Goal: Task Accomplishment & Management: Use online tool/utility

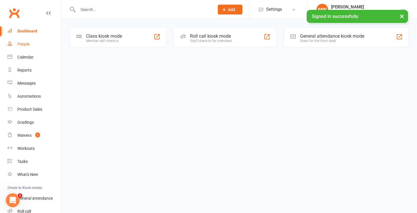
click at [34, 45] on link "People" at bounding box center [35, 44] width 54 height 13
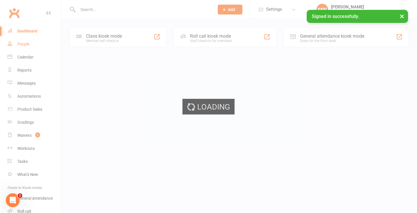
select select "25"
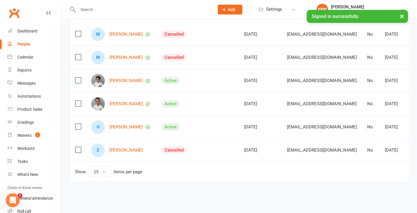
scroll to position [248, 0]
click at [126, 148] on link "Zack Watts" at bounding box center [125, 150] width 33 height 5
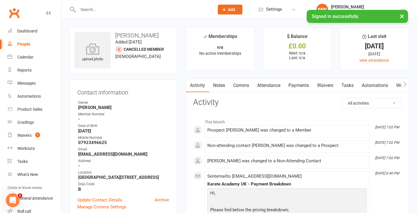
click at [303, 85] on link "Payments" at bounding box center [298, 85] width 29 height 13
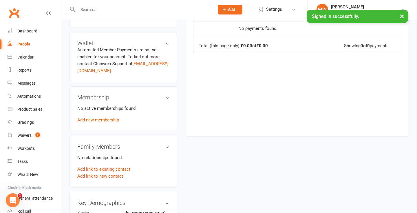
scroll to position [227, 0]
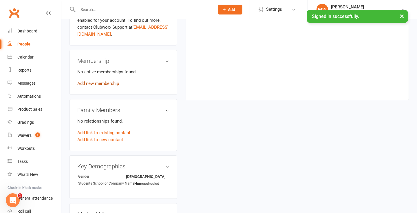
click at [112, 86] on link "Add new membership" at bounding box center [98, 83] width 42 height 5
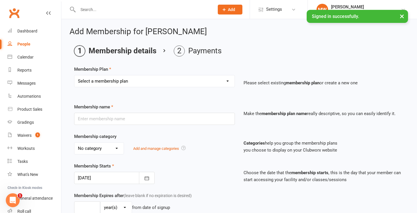
select select "1"
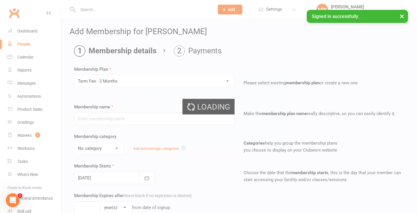
type input "Term Fee - 3 Months"
select select "0"
select select "2"
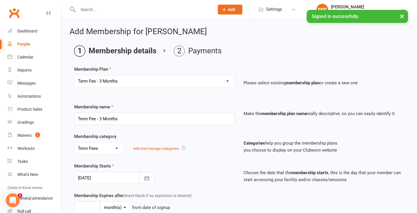
scroll to position [30, 0]
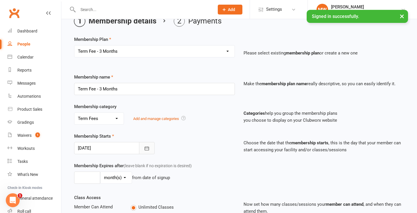
click at [145, 150] on icon "button" at bounding box center [147, 148] width 6 height 6
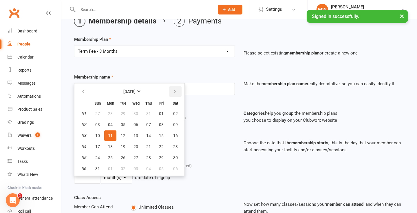
click at [173, 91] on icon "button" at bounding box center [175, 91] width 4 height 5
click at [111, 114] on span "01" at bounding box center [110, 113] width 5 height 5
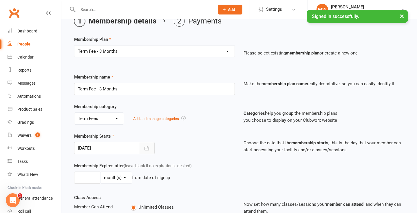
click at [146, 149] on icon "button" at bounding box center [147, 148] width 6 height 6
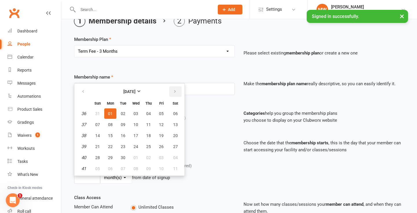
click at [176, 91] on icon "button" at bounding box center [175, 91] width 4 height 5
click at [137, 113] on span "01" at bounding box center [136, 113] width 5 height 5
type input "01 Oct 2025"
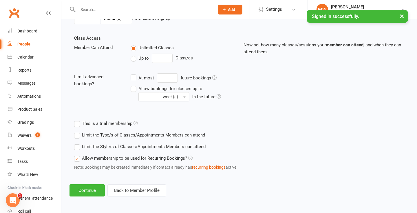
scroll to position [194, 0]
click at [99, 184] on button "Continue" at bounding box center [87, 190] width 35 height 12
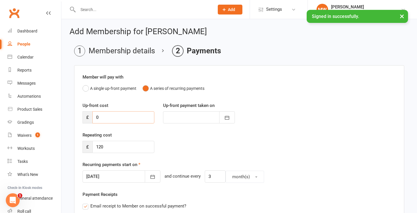
click at [136, 118] on input "0" at bounding box center [123, 117] width 62 height 12
type input "7"
type input "11 Aug 2025"
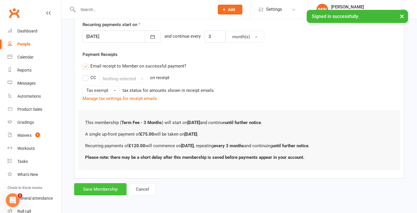
scroll to position [145, 0]
type input "75"
click at [111, 185] on button "Save Membership" at bounding box center [100, 189] width 52 height 12
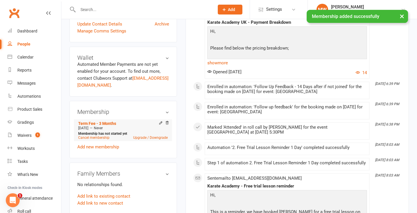
scroll to position [184, 0]
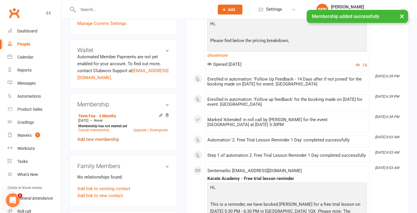
click at [105, 142] on link "Add new membership" at bounding box center [98, 139] width 42 height 5
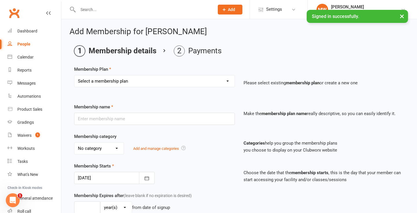
select select "3"
type input "Yearly Membership - £30"
select select "2"
type input "0"
click at [147, 176] on icon "button" at bounding box center [147, 178] width 4 height 4
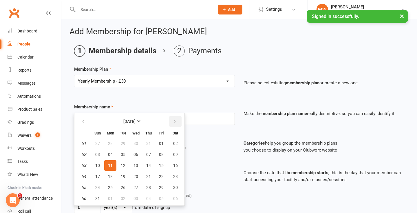
click at [174, 123] on icon "button" at bounding box center [175, 121] width 4 height 5
click at [136, 122] on strong "September 2025" at bounding box center [129, 121] width 12 height 5
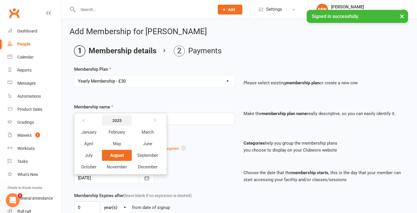
click at [120, 123] on button "2025" at bounding box center [116, 120] width 29 height 10
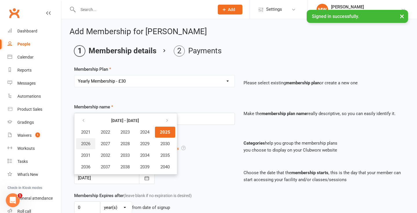
click at [83, 144] on span "2026" at bounding box center [85, 143] width 9 height 5
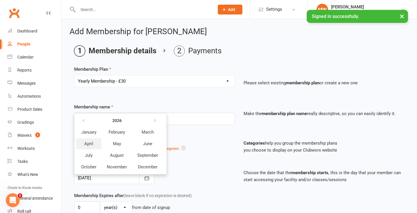
click at [100, 144] on button "April" at bounding box center [88, 143] width 25 height 11
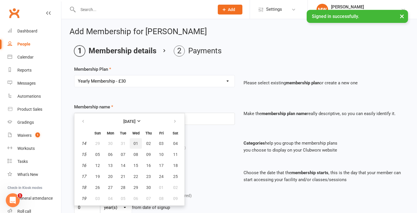
click at [132, 145] on button "01" at bounding box center [136, 143] width 12 height 10
type input "01 Apr 2026"
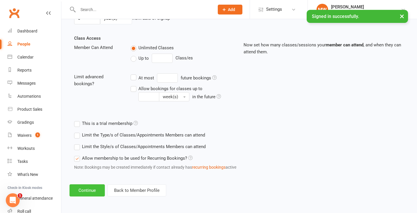
scroll to position [194, 0]
click at [96, 186] on button "Continue" at bounding box center [87, 190] width 35 height 12
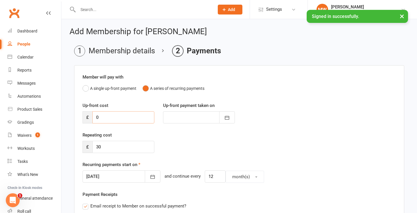
drag, startPoint x: 114, startPoint y: 119, endPoint x: 85, endPoint y: 119, distance: 28.4
click at [85, 119] on div "£ 0" at bounding box center [119, 117] width 72 height 12
type input "2"
type input "11 Aug 2025"
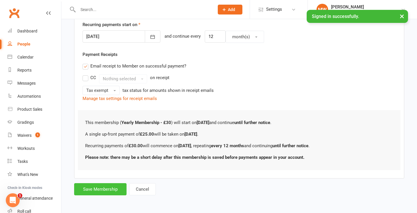
scroll to position [145, 0]
type input "25"
click at [116, 183] on button "Save Membership" at bounding box center [100, 189] width 52 height 12
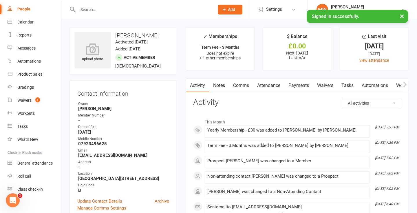
click at [310, 87] on link "Payments" at bounding box center [298, 85] width 29 height 13
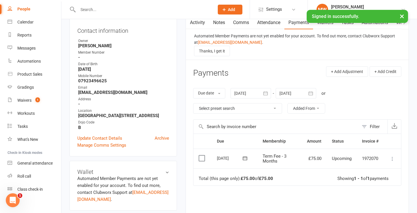
scroll to position [86, 0]
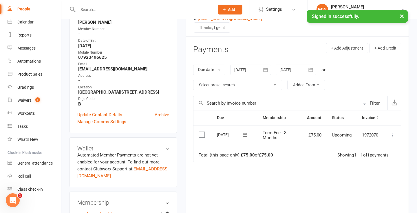
click at [267, 70] on icon "button" at bounding box center [266, 70] width 6 height 6
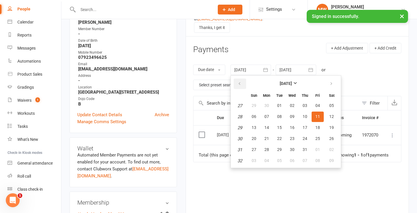
click at [240, 82] on icon "button" at bounding box center [239, 83] width 4 height 5
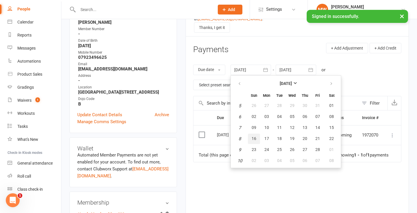
click at [260, 134] on button "16" at bounding box center [254, 139] width 12 height 10
type input "16 Feb 2025"
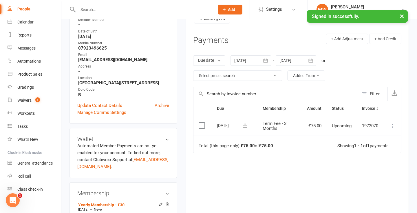
scroll to position [96, 0]
click at [313, 59] on icon "button" at bounding box center [311, 60] width 4 height 4
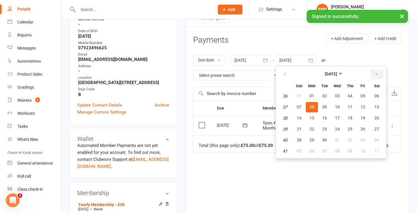
click at [376, 73] on icon "button" at bounding box center [376, 74] width 4 height 5
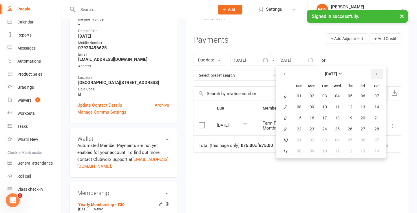
click at [376, 73] on icon "button" at bounding box center [376, 74] width 4 height 5
click at [329, 116] on button "12" at bounding box center [325, 118] width 12 height 10
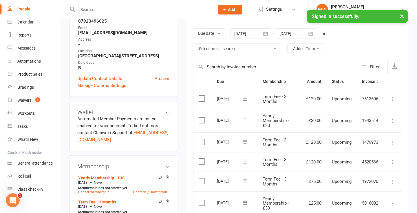
scroll to position [122, 0]
click at [312, 34] on icon "button" at bounding box center [311, 34] width 6 height 6
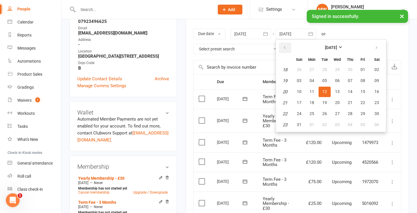
click at [287, 46] on icon "button" at bounding box center [285, 47] width 4 height 5
click at [288, 49] on button "button" at bounding box center [285, 48] width 12 height 10
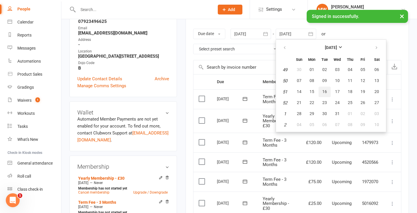
click at [325, 91] on span "16" at bounding box center [324, 91] width 5 height 5
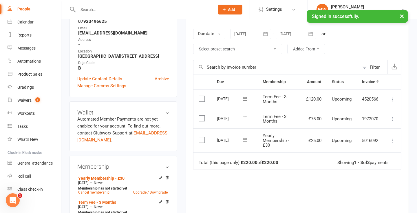
click at [312, 31] on icon "button" at bounding box center [311, 34] width 6 height 6
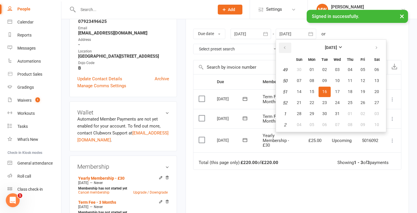
click at [285, 45] on icon "button" at bounding box center [285, 47] width 4 height 5
click at [301, 79] on span "02" at bounding box center [299, 80] width 5 height 5
type input "02 Nov 2025"
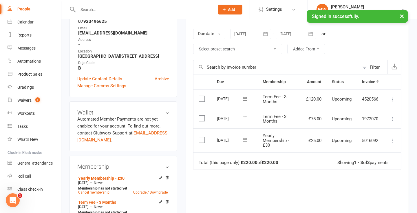
click at [203, 138] on label at bounding box center [203, 140] width 8 height 6
click at [202, 137] on input "checkbox" at bounding box center [201, 137] width 4 height 0
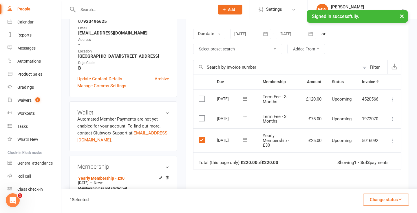
click at [202, 115] on label at bounding box center [203, 118] width 8 height 6
click at [202, 115] on input "checkbox" at bounding box center [201, 115] width 4 height 0
click at [375, 202] on button "Change status" at bounding box center [386, 199] width 46 height 12
click at [203, 98] on label at bounding box center [203, 99] width 8 height 6
click at [202, 96] on input "checkbox" at bounding box center [201, 96] width 4 height 0
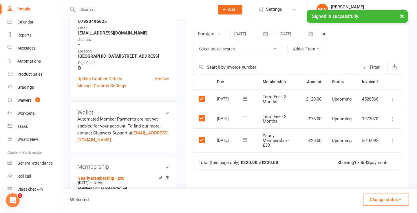
click at [387, 199] on button "Change status" at bounding box center [386, 199] width 46 height 12
click at [201, 98] on label at bounding box center [203, 99] width 8 height 6
click at [201, 96] on input "checkbox" at bounding box center [201, 96] width 4 height 0
click at [382, 202] on button "Change status" at bounding box center [386, 199] width 46 height 12
click at [380, 146] on link "Paid (Cash)" at bounding box center [379, 149] width 57 height 12
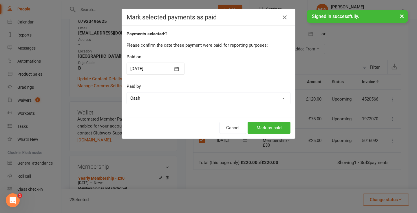
click at [260, 126] on button "Mark as paid" at bounding box center [269, 128] width 43 height 12
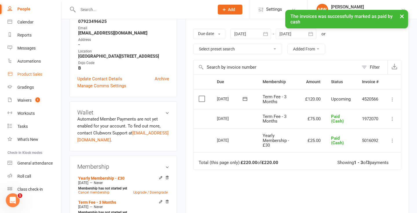
click at [39, 70] on link "Product Sales" at bounding box center [35, 74] width 54 height 13
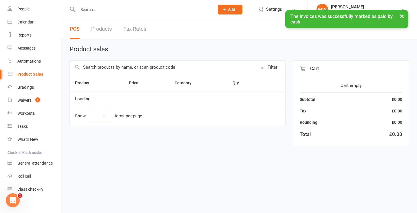
select select "100"
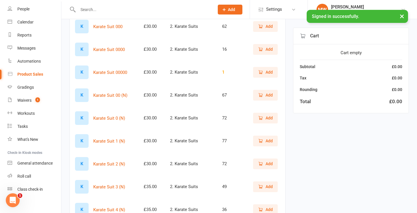
scroll to position [858, 0]
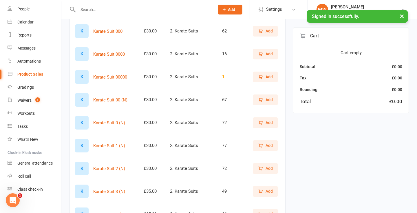
click at [266, 120] on span "Add" at bounding box center [269, 122] width 7 height 6
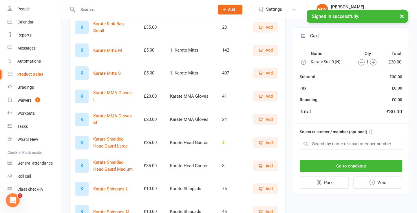
scroll to position [632, 0]
click at [262, 49] on icon "button" at bounding box center [260, 49] width 3 height 3
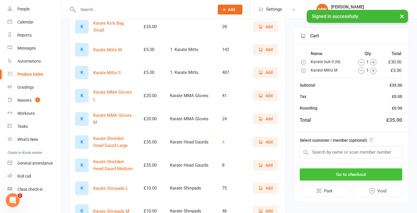
click at [350, 170] on button "Go to checkout" at bounding box center [351, 174] width 103 height 12
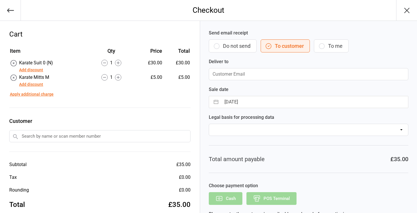
click at [38, 83] on button "Add discount" at bounding box center [31, 84] width 24 height 6
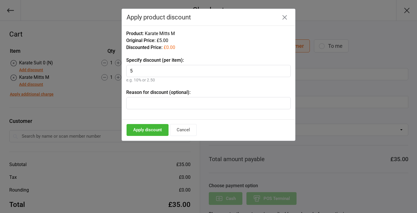
type input "5"
click at [156, 129] on button "Apply discount" at bounding box center [148, 130] width 42 height 12
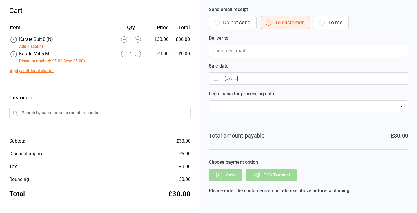
scroll to position [23, 0]
click at [239, 55] on input "email" at bounding box center [309, 51] width 200 height 12
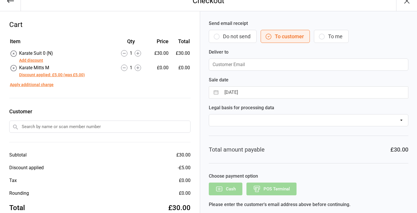
scroll to position [0, 0]
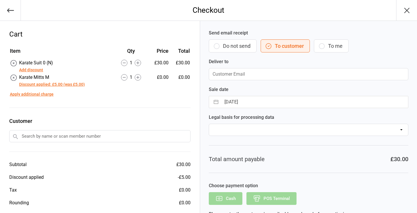
click at [239, 75] on input "email" at bounding box center [309, 74] width 200 height 12
click at [125, 135] on input "text" at bounding box center [99, 136] width 181 height 12
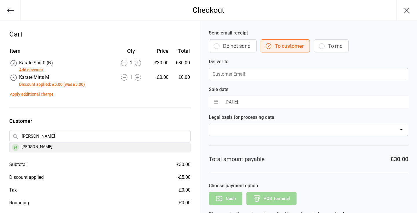
type input "zack"
click at [103, 147] on div "[PERSON_NAME]" at bounding box center [100, 147] width 181 height 10
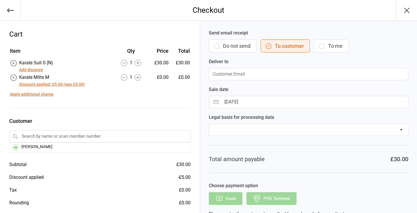
type input "[EMAIL_ADDRESS][DOMAIN_NAME]"
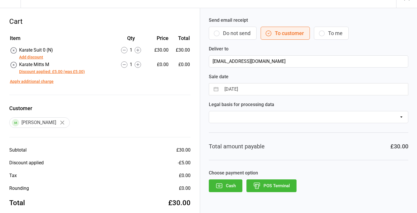
scroll to position [20, 0]
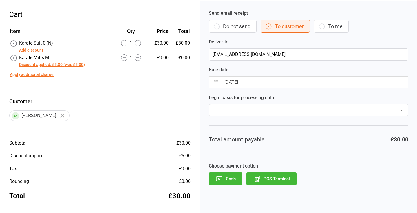
click at [235, 178] on button "Cash" at bounding box center [226, 178] width 34 height 13
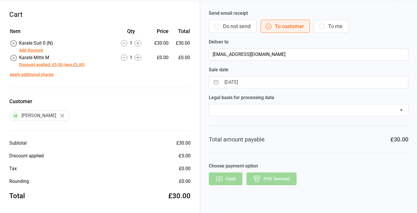
scroll to position [5, 0]
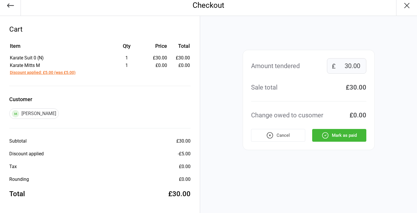
click at [319, 135] on button "Mark as paid" at bounding box center [339, 135] width 54 height 13
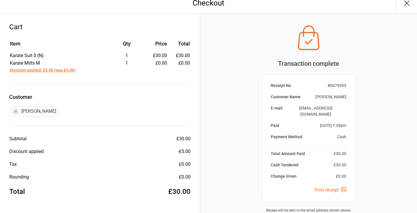
scroll to position [10, 0]
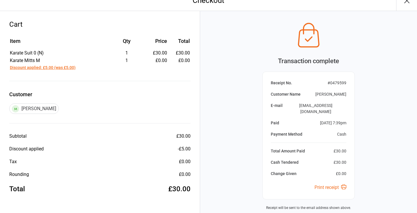
click at [326, 184] on link "Print receipt" at bounding box center [331, 187] width 32 height 6
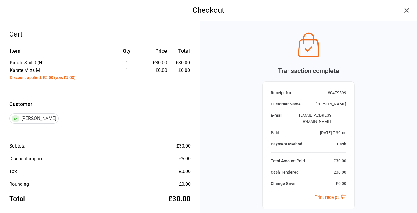
scroll to position [0, 0]
click at [411, 15] on button "button" at bounding box center [406, 10] width 21 height 21
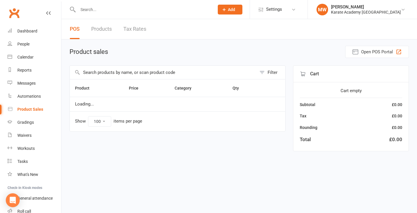
select select "100"
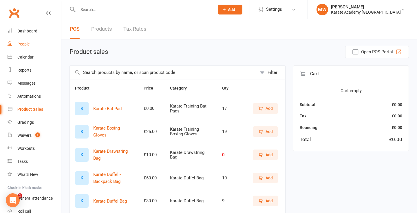
click at [35, 47] on link "People" at bounding box center [35, 44] width 54 height 13
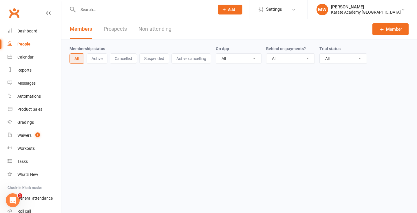
select select "25"
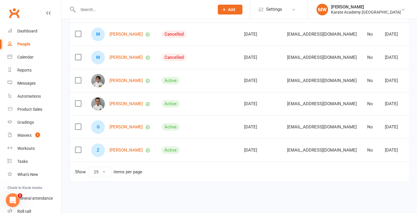
scroll to position [246, 0]
click at [129, 101] on link "[PERSON_NAME]" at bounding box center [125, 103] width 33 height 5
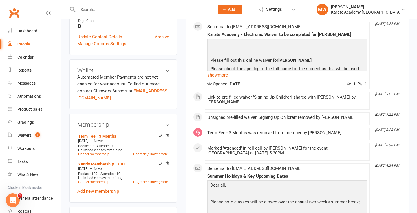
scroll to position [173, 0]
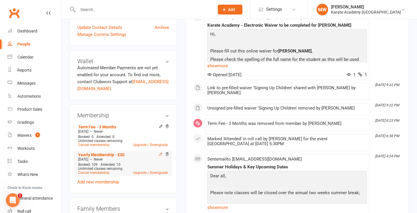
click at [160, 156] on icon at bounding box center [161, 154] width 4 height 4
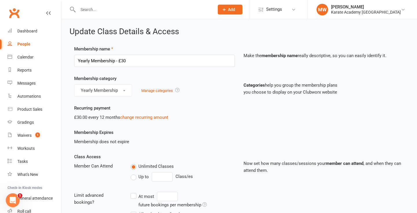
click at [31, 46] on link "People" at bounding box center [35, 44] width 54 height 13
select select "25"
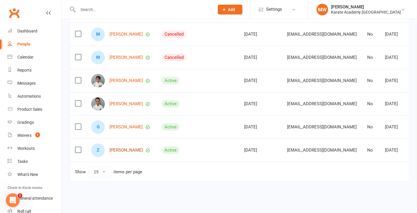
scroll to position [248, 0]
click at [127, 148] on link "[PERSON_NAME]" at bounding box center [125, 150] width 33 height 5
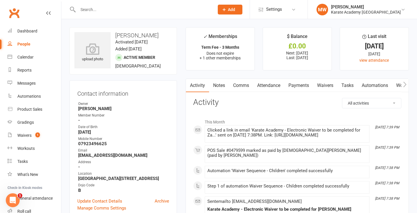
click at [298, 89] on link "Payments" at bounding box center [298, 85] width 29 height 13
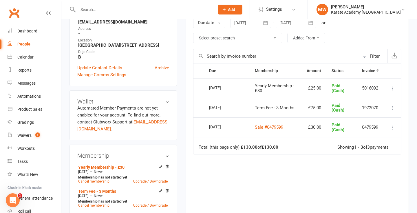
scroll to position [114, 0]
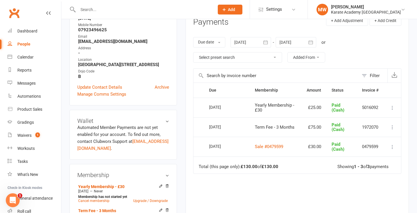
click at [266, 41] on icon "button" at bounding box center [266, 42] width 6 height 6
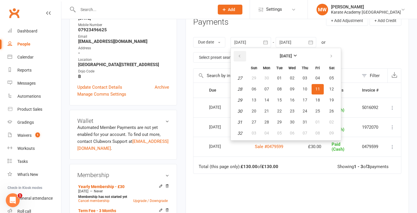
click at [242, 51] on button "button" at bounding box center [240, 56] width 12 height 10
click at [276, 104] on button "17" at bounding box center [279, 100] width 12 height 10
type input "17 Jun 2025"
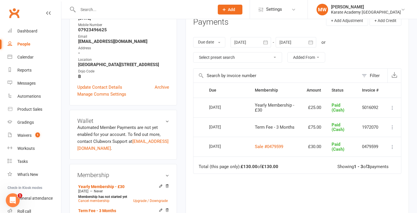
click at [22, 44] on div "People" at bounding box center [23, 44] width 13 height 5
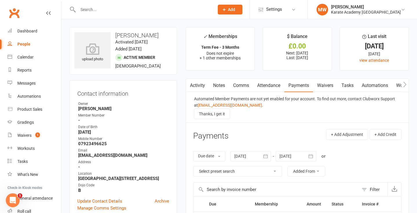
select select "25"
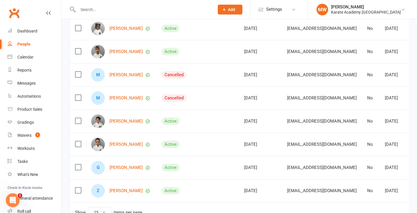
scroll to position [202, 0]
click at [142, 99] on link "Monym Mahmood" at bounding box center [125, 98] width 33 height 5
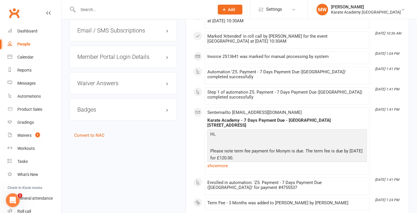
scroll to position [586, 0]
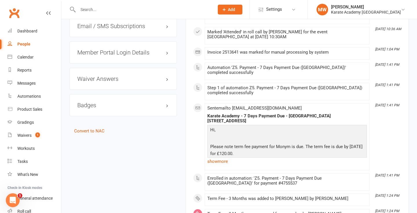
click at [119, 102] on div "Badges edit" at bounding box center [123, 105] width 107 height 22
click at [120, 107] on h3 "Badges edit" at bounding box center [123, 105] width 92 height 6
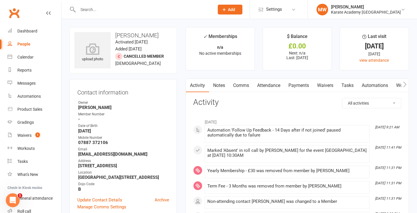
scroll to position [0, 0]
click at [406, 85] on icon "button" at bounding box center [404, 84] width 3 height 6
click at [47, 13] on icon at bounding box center [48, 13] width 5 height 5
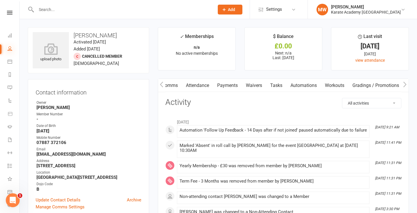
click at [10, 50] on icon at bounding box center [10, 48] width 5 height 5
select select "25"
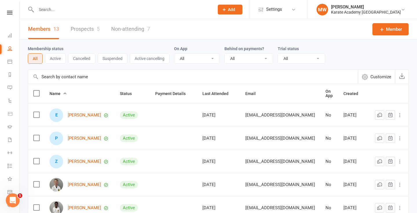
click at [11, 15] on div "Clubworx" at bounding box center [9, 20] width 19 height 19
click at [10, 12] on icon at bounding box center [10, 13] width 6 height 4
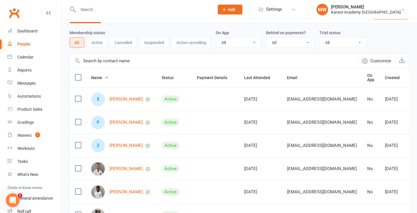
scroll to position [17, 0]
click at [126, 44] on button "Cancelled" at bounding box center [123, 42] width 27 height 10
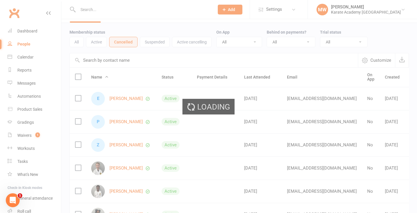
scroll to position [0, 0]
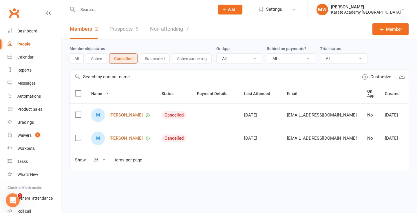
click at [154, 63] on button "Suspended" at bounding box center [155, 58] width 30 height 10
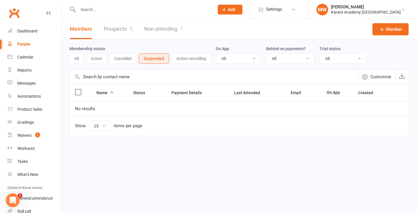
click at [182, 62] on button "Active cancelling" at bounding box center [191, 58] width 40 height 10
click at [105, 60] on button "Active" at bounding box center [96, 58] width 21 height 10
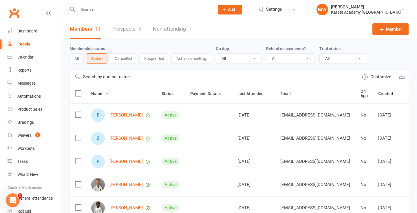
click at [169, 30] on link "Non-attending 7" at bounding box center [172, 29] width 39 height 20
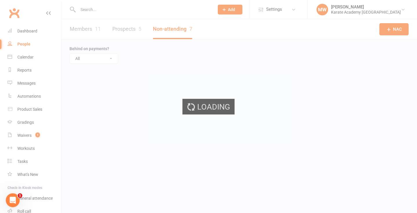
select select "100"
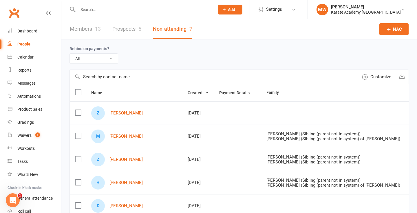
click at [131, 30] on link "Prospects 5" at bounding box center [126, 29] width 29 height 20
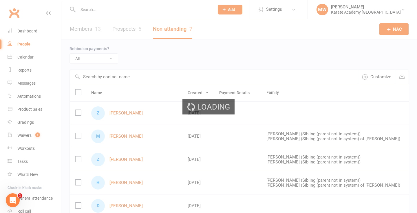
select select "25"
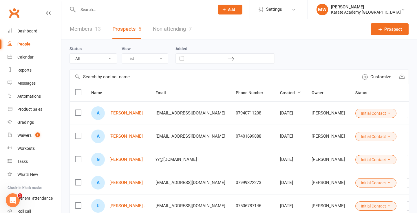
click at [172, 29] on link "Non-attending 7" at bounding box center [172, 29] width 39 height 20
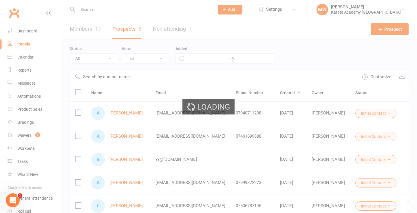
select select "100"
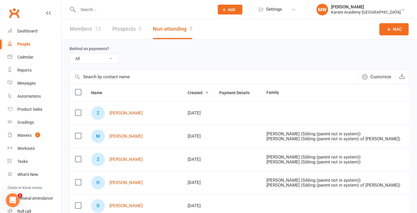
click at [95, 30] on div "13" at bounding box center [98, 29] width 6 height 6
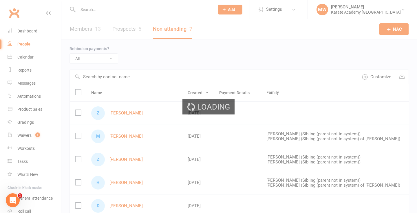
select select "25"
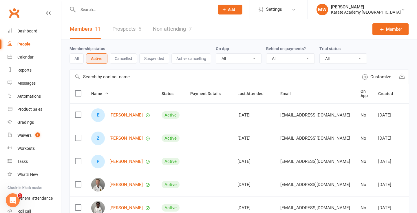
select select "true"
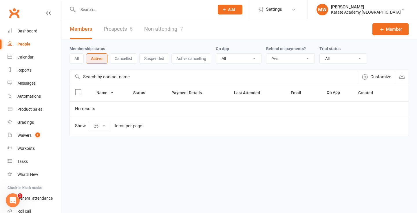
select select
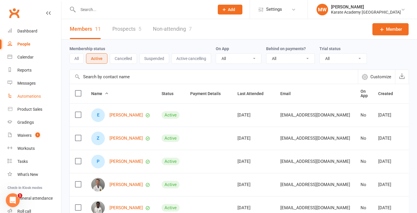
click at [33, 95] on div "Automations" at bounding box center [28, 96] width 23 height 5
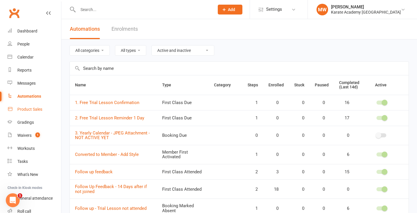
click at [30, 110] on div "Product Sales" at bounding box center [29, 109] width 25 height 5
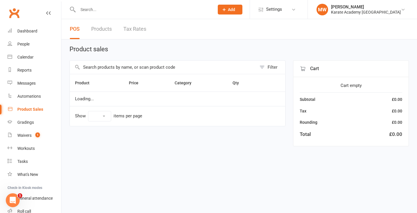
select select "100"
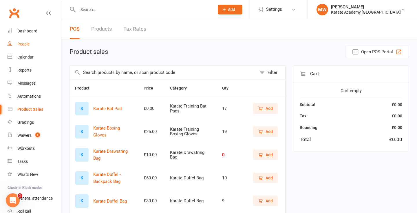
click at [30, 42] on link "People" at bounding box center [35, 44] width 54 height 13
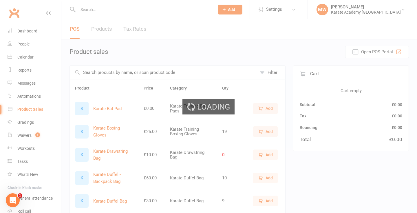
select select "25"
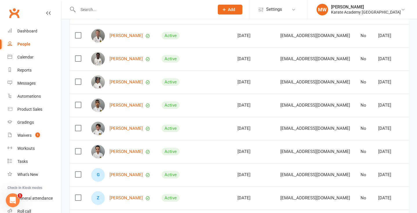
scroll to position [149, 0]
click at [126, 130] on link "[PERSON_NAME]" at bounding box center [125, 127] width 33 height 5
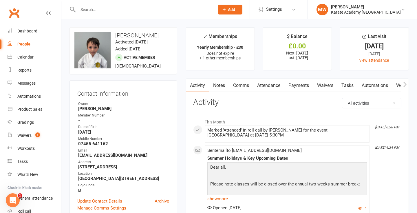
click at [306, 86] on link "Payments" at bounding box center [298, 85] width 29 height 13
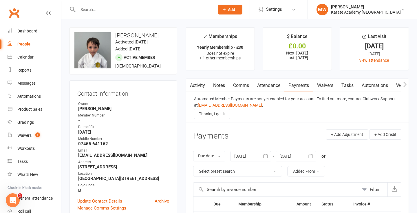
click at [264, 155] on icon "button" at bounding box center [266, 156] width 6 height 6
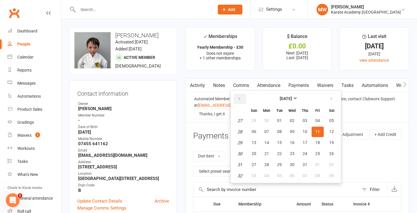
click at [242, 95] on button "button" at bounding box center [240, 99] width 12 height 10
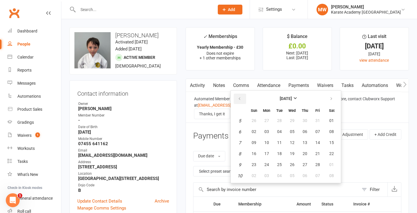
click at [242, 95] on button "button" at bounding box center [240, 99] width 12 height 10
click at [267, 144] on button "11" at bounding box center [267, 143] width 12 height 10
type input "11 Nov 2024"
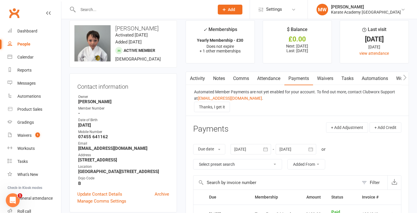
scroll to position [2, 0]
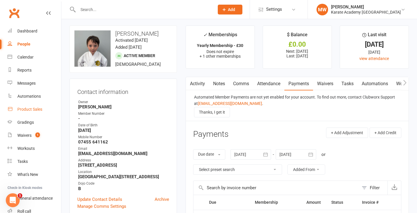
click at [29, 114] on link "Product Sales" at bounding box center [35, 109] width 54 height 13
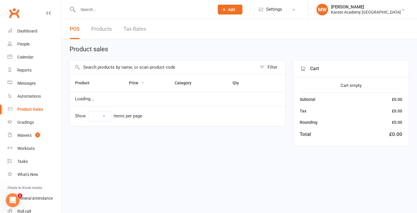
select select "100"
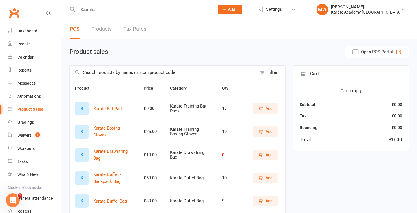
click at [185, 73] on input "text" at bounding box center [163, 72] width 187 height 13
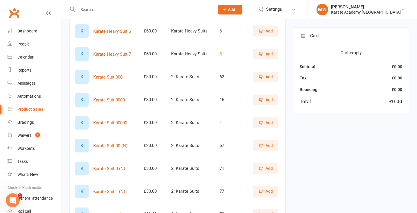
scroll to position [124, 0]
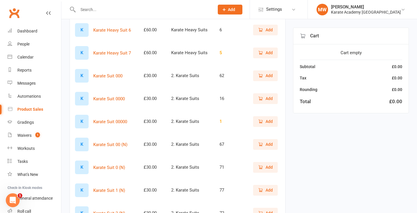
click at [266, 143] on span "Add" at bounding box center [269, 144] width 7 height 6
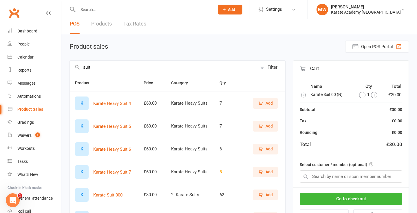
scroll to position [1, 0]
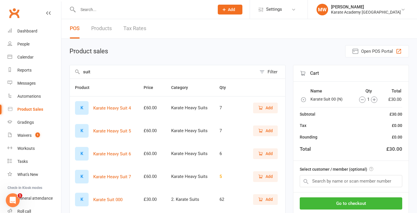
click at [182, 70] on input "suit" at bounding box center [163, 71] width 187 height 13
type input "s"
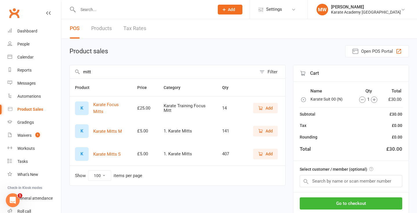
type input "mitt"
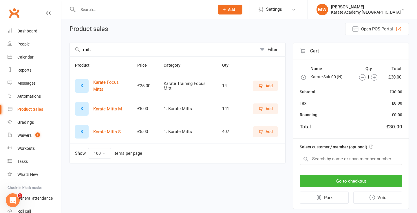
scroll to position [30, 0]
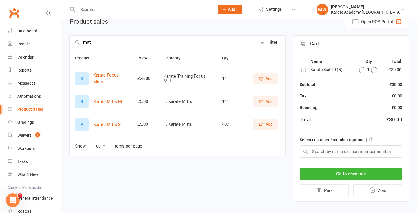
click at [265, 102] on span "Add" at bounding box center [265, 101] width 15 height 6
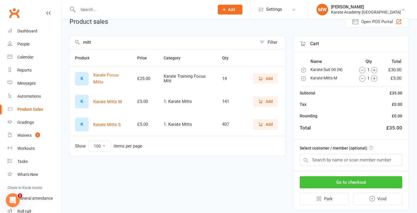
click at [341, 183] on button "Go to checkout" at bounding box center [351, 182] width 103 height 12
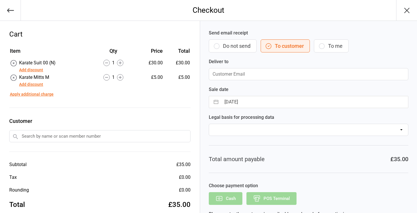
click at [27, 84] on button "Add discount" at bounding box center [31, 84] width 24 height 6
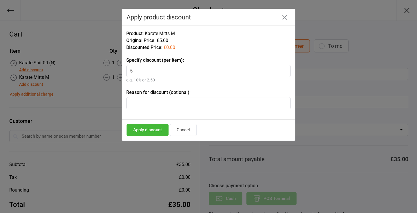
type input "5"
click at [154, 131] on button "Apply discount" at bounding box center [148, 130] width 42 height 12
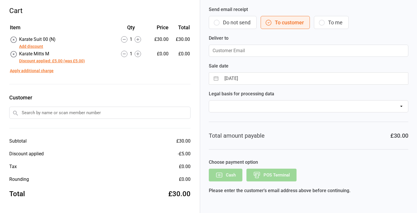
scroll to position [23, 0]
click at [135, 113] on input "text" at bounding box center [99, 113] width 181 height 12
type input "Freddie"
drag, startPoint x: 135, startPoint y: 113, endPoint x: 107, endPoint y: 127, distance: 30.8
click at [107, 127] on div "[PERSON_NAME]" at bounding box center [100, 124] width 181 height 10
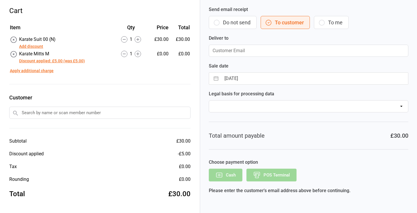
type input "[EMAIL_ADDRESS][DOMAIN_NAME]"
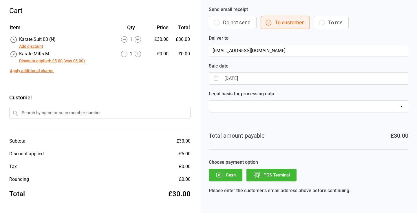
scroll to position [22, 0]
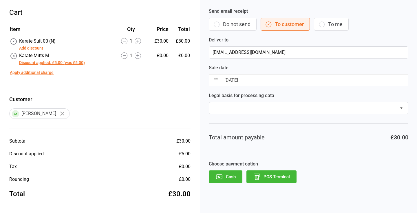
click at [228, 174] on button "Cash" at bounding box center [226, 176] width 34 height 13
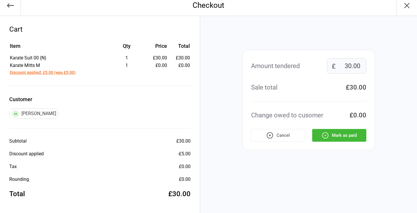
scroll to position [5, 0]
click at [333, 136] on button "Mark as paid" at bounding box center [339, 135] width 54 height 13
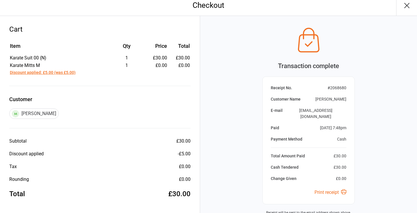
click at [406, 3] on icon "button" at bounding box center [406, 5] width 9 height 9
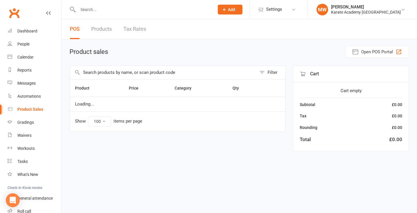
select select "100"
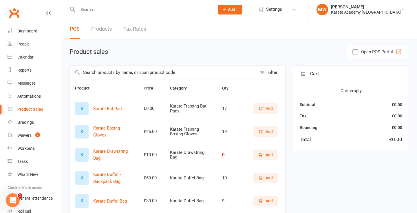
click at [28, 43] on div "People" at bounding box center [23, 44] width 12 height 5
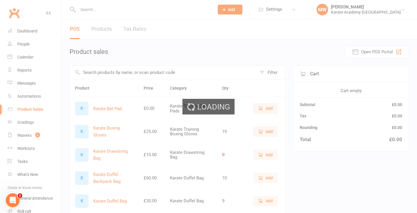
select select "25"
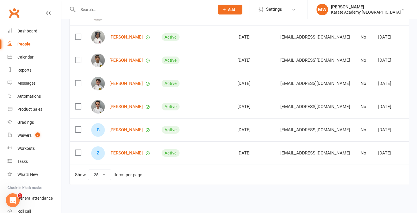
scroll to position [194, 0]
click at [131, 104] on link "[PERSON_NAME]" at bounding box center [125, 106] width 33 height 5
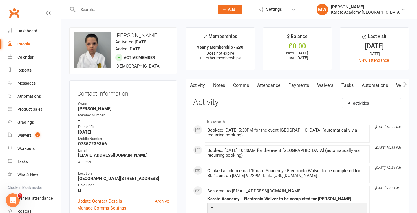
click at [298, 86] on link "Payments" at bounding box center [298, 85] width 29 height 13
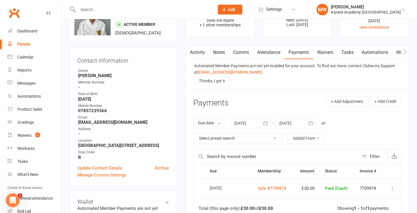
scroll to position [31, 0]
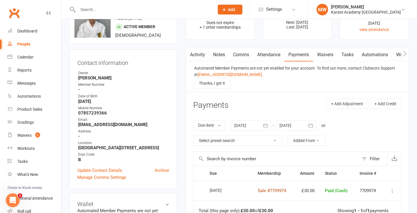
click at [280, 190] on link "Sale #7709974" at bounding box center [272, 190] width 28 height 5
click at [28, 41] on link "People" at bounding box center [35, 44] width 54 height 13
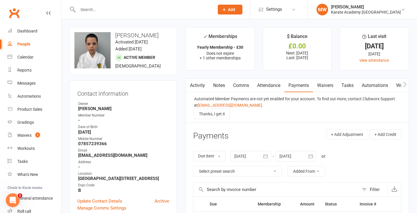
select select "25"
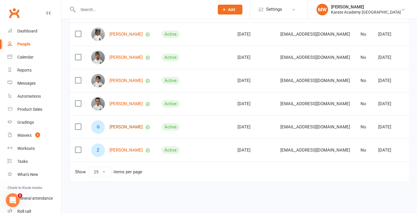
click at [128, 125] on link "[PERSON_NAME]" at bounding box center [125, 127] width 33 height 5
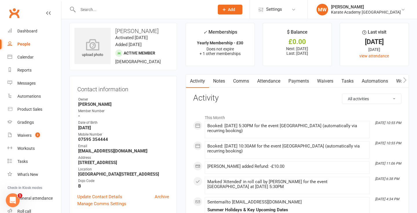
scroll to position [0, 0]
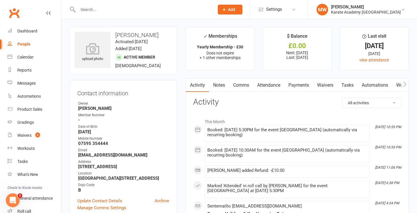
click at [293, 81] on link "Payments" at bounding box center [298, 84] width 29 height 13
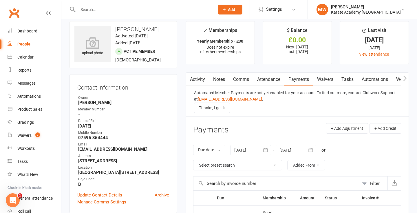
scroll to position [4, 0]
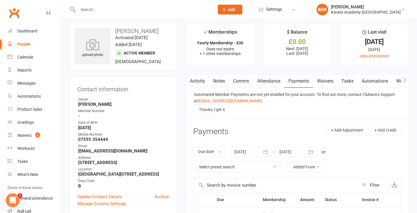
click at [268, 151] on icon "button" at bounding box center [266, 152] width 6 height 6
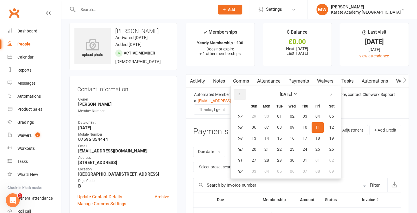
click at [243, 92] on button "button" at bounding box center [240, 94] width 12 height 10
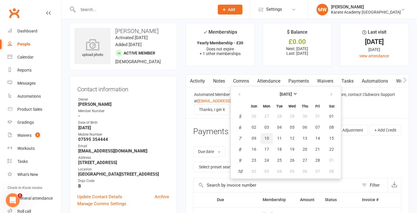
click at [267, 137] on span "10" at bounding box center [266, 138] width 5 height 5
type input "10 Feb 2025"
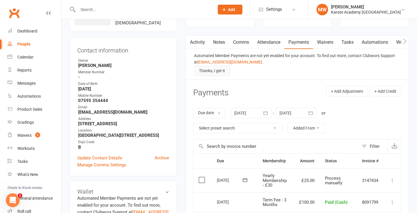
scroll to position [42, 0]
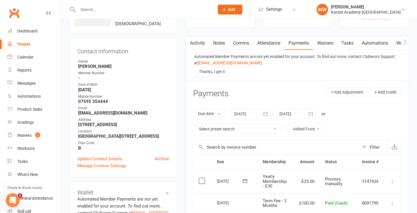
click at [202, 45] on link "Activity" at bounding box center [197, 42] width 23 height 13
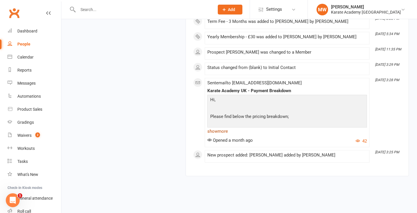
click at [224, 135] on link "show more" at bounding box center [287, 131] width 160 height 8
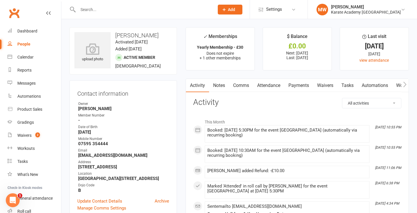
click at [247, 86] on link "Comms" at bounding box center [241, 85] width 24 height 13
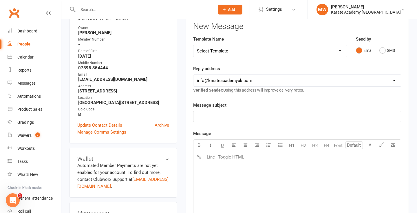
scroll to position [66, 0]
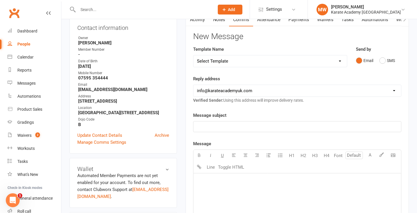
select select "6"
click at [225, 125] on p "﻿" at bounding box center [297, 126] width 201 height 7
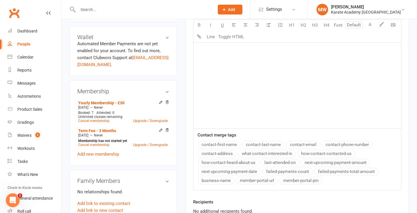
click at [224, 66] on div "﻿" at bounding box center [297, 84] width 208 height 87
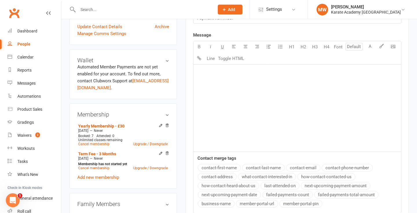
scroll to position [174, 0]
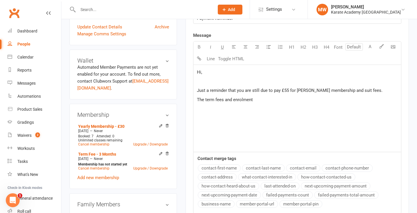
click at [201, 98] on span "The term fees and enrolment" at bounding box center [225, 99] width 56 height 5
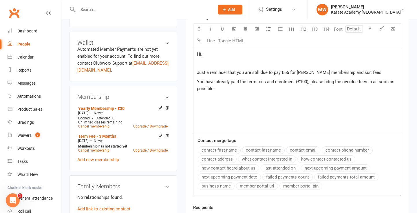
scroll to position [193, 0]
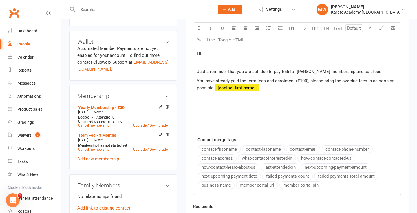
click at [235, 148] on button "contact-first-name" at bounding box center [219, 149] width 43 height 8
click at [279, 157] on button "what-contact-interested-in" at bounding box center [267, 158] width 58 height 8
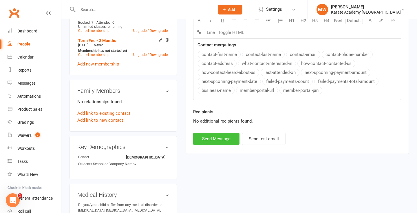
scroll to position [287, 0]
click at [225, 139] on button "Send Message" at bounding box center [216, 139] width 46 height 12
select select "1"
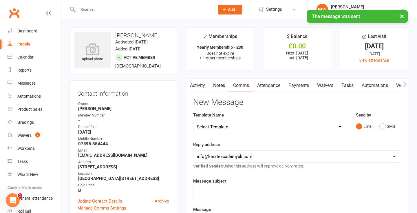
scroll to position [0, 0]
click at [197, 83] on link "Activity" at bounding box center [197, 85] width 23 height 13
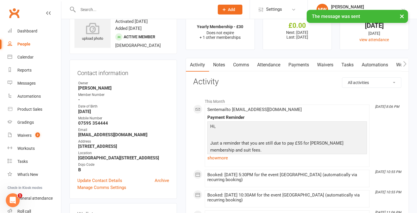
scroll to position [21, 0]
click at [225, 157] on link "show more" at bounding box center [287, 157] width 160 height 8
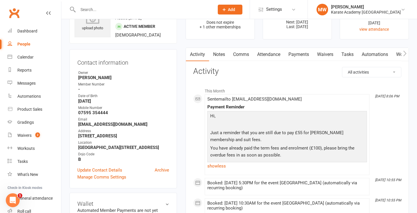
scroll to position [26, 0]
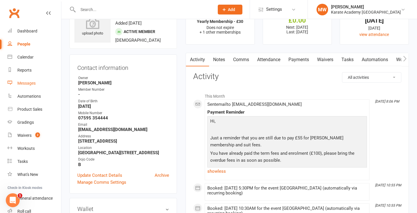
click at [24, 81] on div "Messages" at bounding box center [26, 83] width 18 height 5
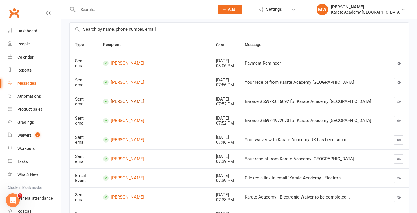
scroll to position [69, 0]
click at [132, 61] on link "Grayson Watson-Blakely" at bounding box center [154, 63] width 102 height 6
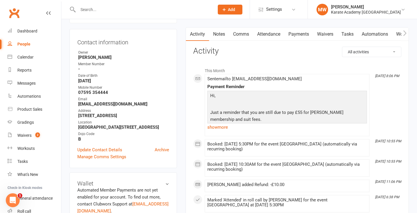
scroll to position [65, 0]
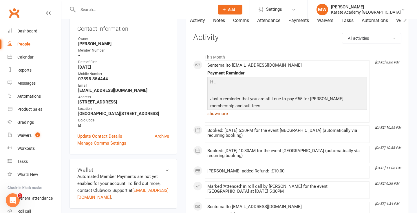
click at [222, 110] on link "show more" at bounding box center [287, 113] width 160 height 8
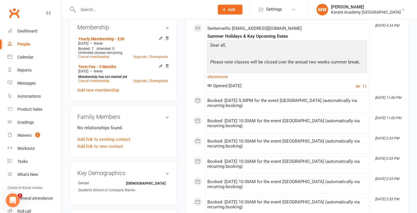
scroll to position [250, 0]
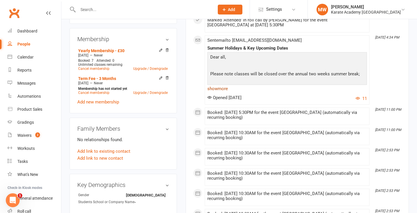
click at [224, 85] on link "show more" at bounding box center [287, 89] width 160 height 8
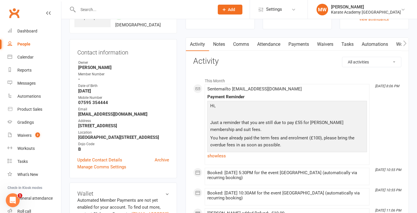
scroll to position [44, 0]
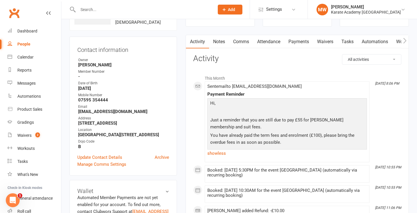
click at [319, 132] on p "You have already paid the term fees and enrolment (£100), please bring the over…" at bounding box center [287, 139] width 157 height 15
click at [242, 41] on link "Comms" at bounding box center [241, 41] width 24 height 13
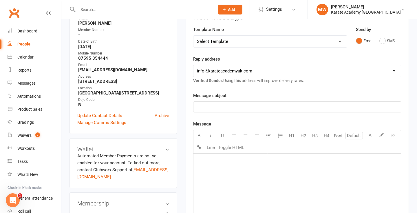
scroll to position [91, 0]
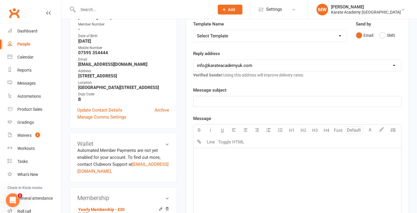
select select "6"
select select "5"
select select "1"
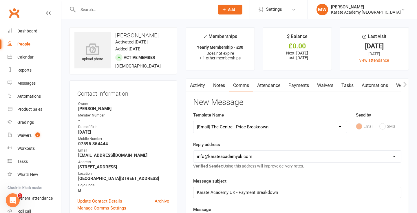
scroll to position [0, 0]
select select "1"
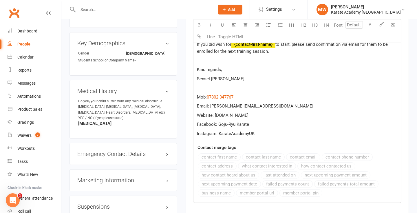
scroll to position [393, 0]
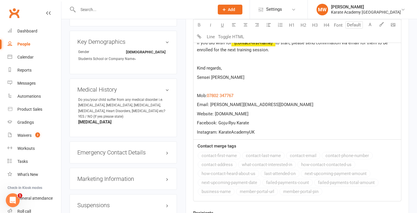
click at [235, 155] on div "contact-first-name contact-last-name contact-email contact-phone-number contact…" at bounding box center [299, 174] width 203 height 45
click at [266, 121] on p "Facebook: Goju-Ryu Karate" at bounding box center [297, 122] width 201 height 7
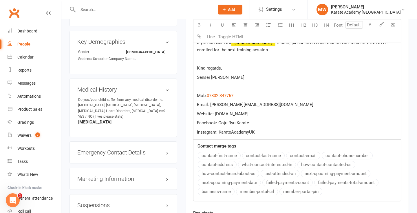
click at [232, 152] on button "contact-first-name" at bounding box center [219, 156] width 43 height 8
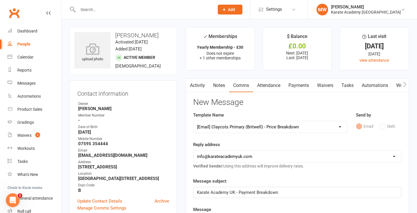
scroll to position [0, 0]
click at [22, 139] on link "Waivers 2" at bounding box center [35, 135] width 54 height 13
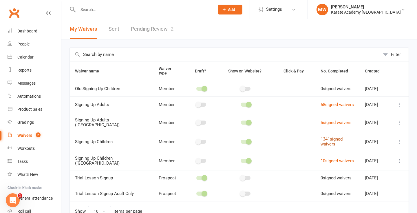
click at [321, 136] on link "1341 signed waivers" at bounding box center [332, 141] width 22 height 10
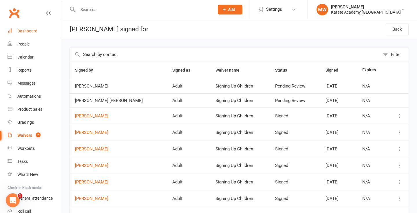
click at [36, 31] on div "Dashboard" at bounding box center [27, 31] width 20 height 5
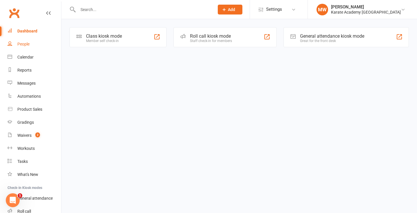
click at [30, 43] on link "People" at bounding box center [35, 44] width 54 height 13
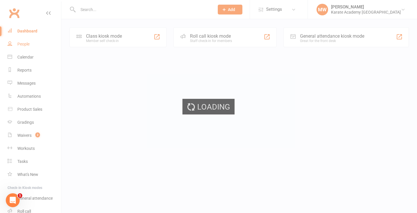
select select "25"
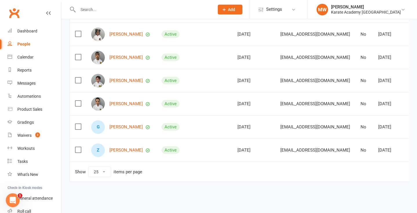
scroll to position [201, 0]
click at [125, 150] on div "Z Zack Watts" at bounding box center [121, 150] width 60 height 14
click at [123, 148] on link "Zack Watts" at bounding box center [125, 150] width 33 height 5
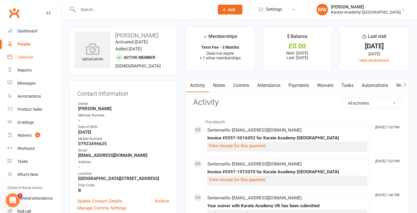
click at [29, 52] on link "Calendar" at bounding box center [35, 57] width 54 height 13
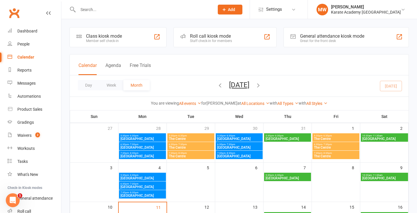
click at [28, 44] on div "People" at bounding box center [23, 44] width 12 height 5
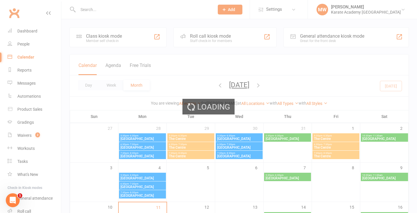
select select "25"
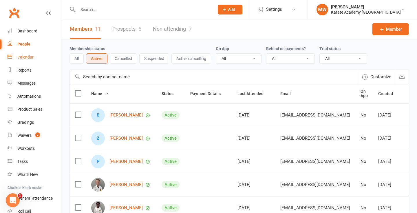
click at [28, 52] on link "Calendar" at bounding box center [35, 57] width 54 height 13
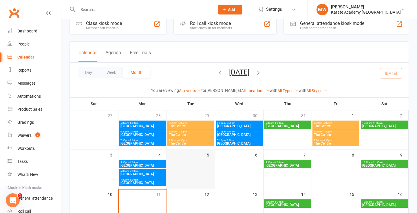
scroll to position [41, 0]
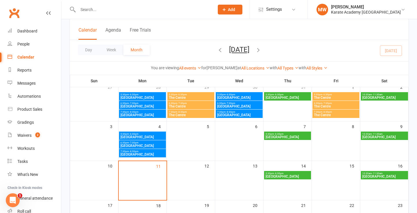
click at [292, 138] on span "[GEOGRAPHIC_DATA]" at bounding box center [287, 136] width 45 height 3
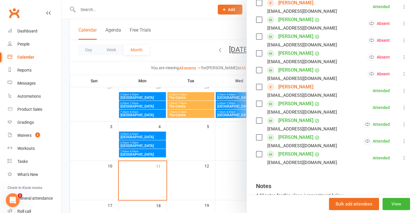
scroll to position [169, 0]
click at [296, 155] on link "Zack Watts" at bounding box center [295, 153] width 35 height 9
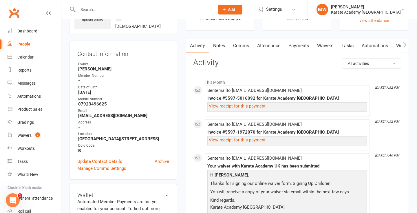
click at [264, 44] on link "Attendance" at bounding box center [268, 45] width 31 height 13
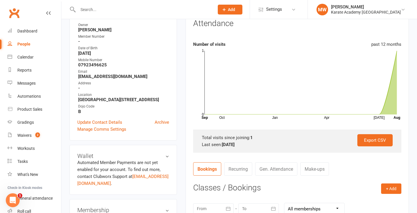
scroll to position [101, 0]
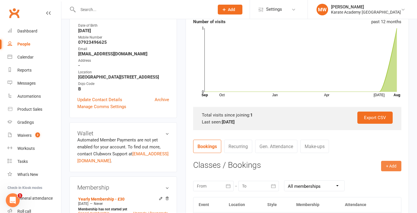
click at [386, 170] on button "+ Add" at bounding box center [391, 166] width 20 height 10
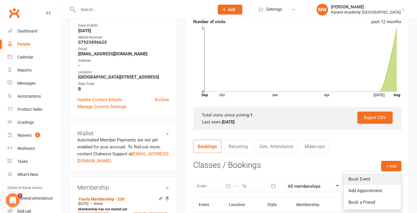
click at [365, 178] on link "Book Event" at bounding box center [372, 179] width 57 height 12
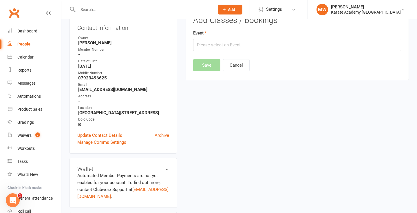
scroll to position [49, 0]
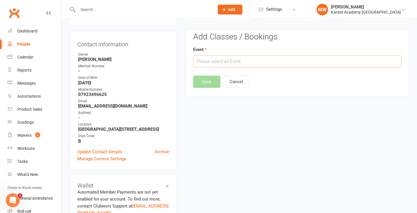
click at [232, 58] on input "text" at bounding box center [297, 61] width 208 height 12
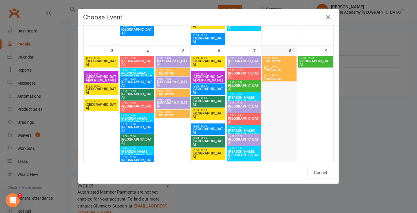
scroll to position [148, 0]
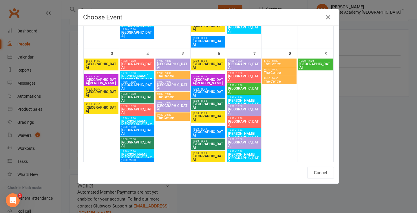
click at [320, 64] on span "[GEOGRAPHIC_DATA]" at bounding box center [315, 65] width 33 height 7
type input "Claycots Primary Britwell Campus - Aug 9, 2025 10:30:00 AM"
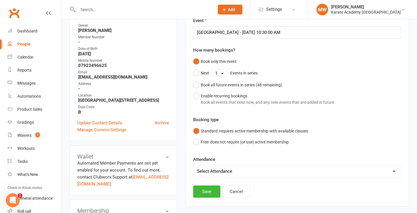
scroll to position [95, 0]
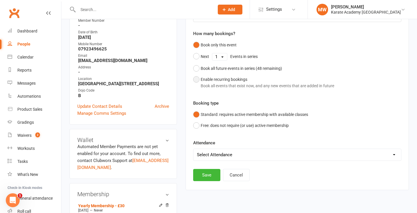
click at [232, 79] on div "Enable recurring bookings Book all events that exist now, and any new events th…" at bounding box center [268, 82] width 134 height 13
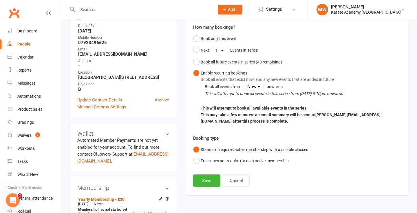
scroll to position [102, 0]
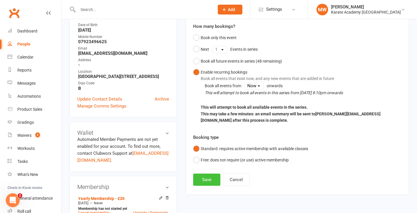
click at [208, 179] on button "Save" at bounding box center [206, 179] width 27 height 12
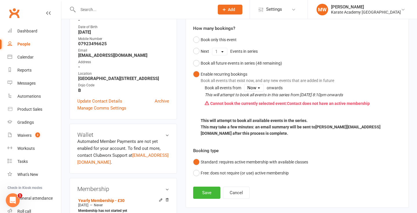
scroll to position [105, 0]
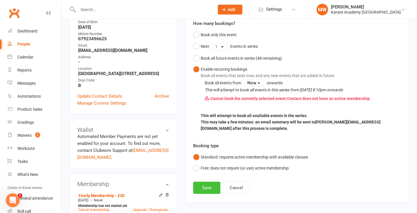
click at [215, 184] on button "Save" at bounding box center [206, 188] width 27 height 12
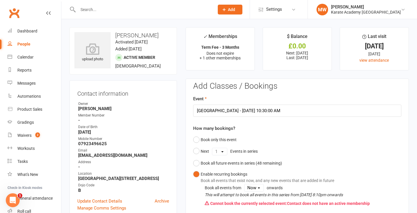
scroll to position [0, 0]
click at [27, 43] on div "People" at bounding box center [23, 44] width 13 height 5
select select "25"
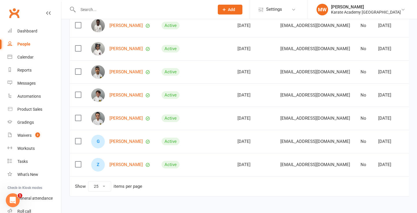
scroll to position [195, 0]
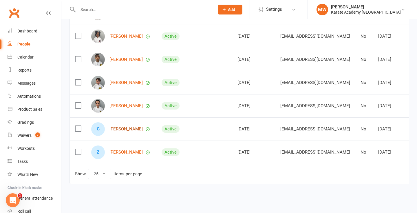
click at [136, 129] on link "Grayson Watson-Blakely" at bounding box center [125, 129] width 33 height 5
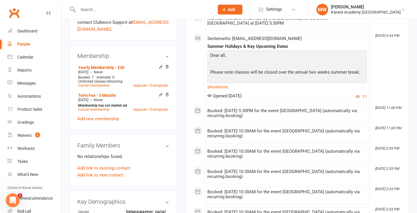
scroll to position [234, 0]
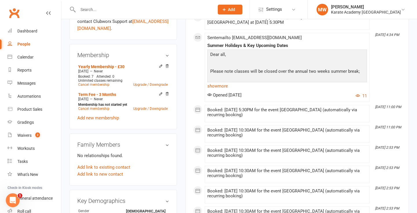
click at [30, 43] on link "People" at bounding box center [35, 44] width 54 height 13
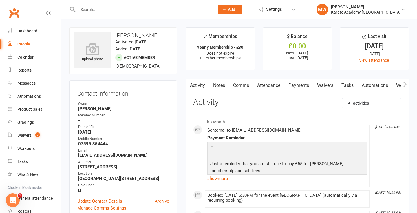
select select "25"
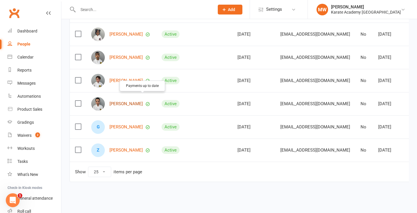
scroll to position [201, 0]
click at [131, 101] on link "Blaine Watson" at bounding box center [125, 103] width 33 height 5
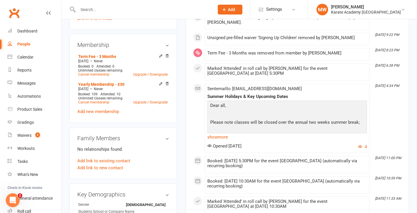
scroll to position [244, 0]
click at [37, 45] on link "People" at bounding box center [35, 44] width 54 height 13
select select "25"
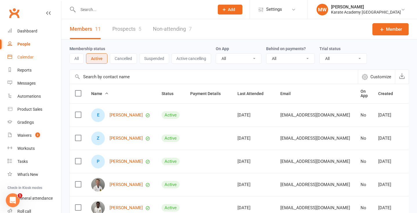
click at [19, 56] on div "Calendar" at bounding box center [25, 57] width 16 height 5
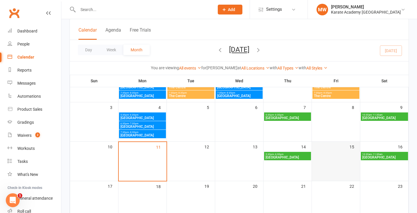
scroll to position [55, 0]
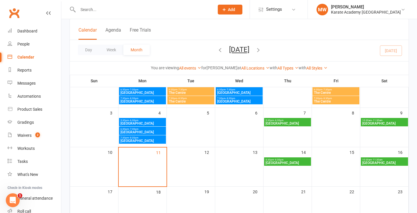
click at [372, 125] on span "[GEOGRAPHIC_DATA]" at bounding box center [384, 123] width 45 height 3
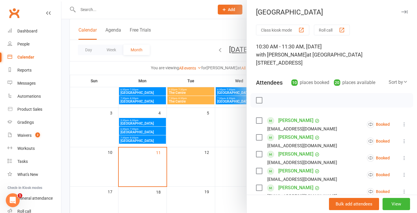
click at [323, 33] on button "Roll call" at bounding box center [332, 30] width 36 height 11
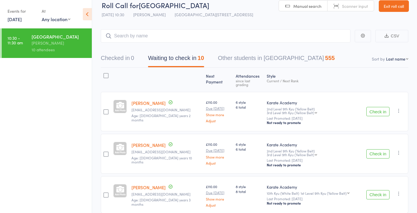
scroll to position [8, 0]
click at [378, 116] on button "Check in" at bounding box center [377, 111] width 23 height 9
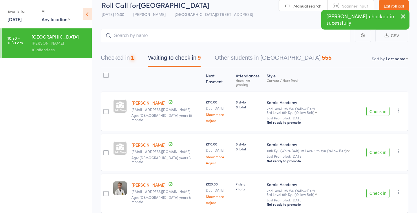
click at [377, 116] on button "Check in" at bounding box center [377, 111] width 23 height 9
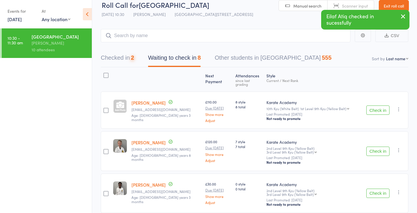
click at [398, 112] on icon "button" at bounding box center [399, 109] width 6 height 6
click at [379, 156] on li "Mark absent" at bounding box center [378, 152] width 48 height 8
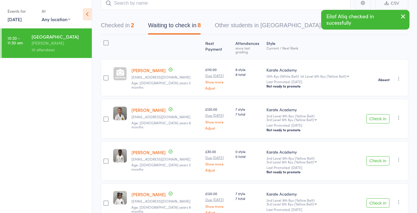
scroll to position [41, 0]
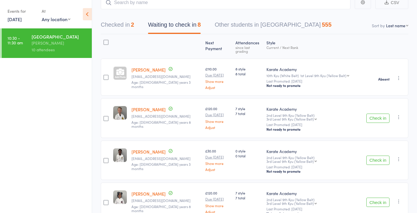
click at [377, 123] on button "Check in" at bounding box center [377, 118] width 23 height 9
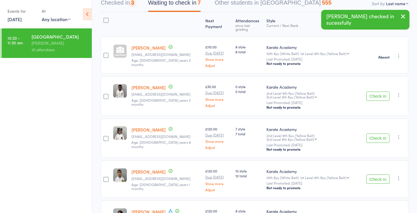
scroll to position [63, 0]
click at [398, 98] on icon "button" at bounding box center [399, 95] width 6 height 6
click at [384, 141] on li "Mark absent" at bounding box center [378, 137] width 48 height 8
click at [397, 139] on icon "button" at bounding box center [399, 137] width 6 height 6
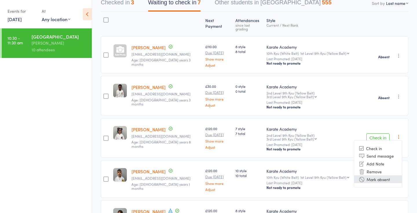
click at [391, 183] on li "Mark absent" at bounding box center [378, 179] width 48 height 8
click at [399, 181] on icon "button" at bounding box center [399, 178] width 6 height 6
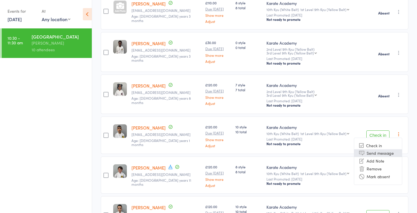
scroll to position [122, 0]
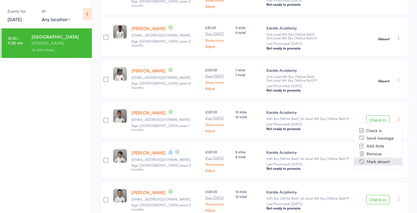
click at [380, 164] on li "Mark absent" at bounding box center [378, 162] width 48 height 8
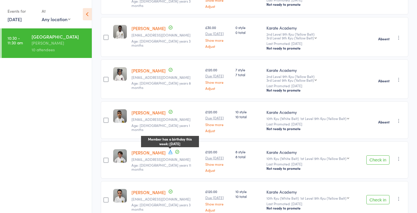
click at [168, 154] on icon at bounding box center [170, 151] width 5 height 5
click at [379, 164] on button "Check in" at bounding box center [377, 159] width 23 height 9
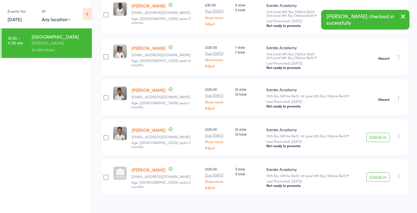
scroll to position [145, 0]
click at [376, 140] on button "Check in" at bounding box center [377, 136] width 23 height 9
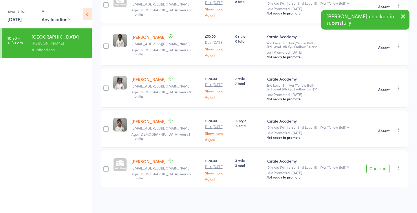
click at [377, 169] on button "Check in" at bounding box center [377, 168] width 23 height 9
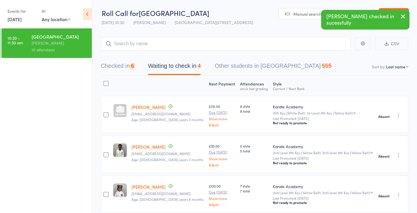
scroll to position [0, 0]
click at [128, 75] on button "Checked in 6" at bounding box center [117, 67] width 33 height 15
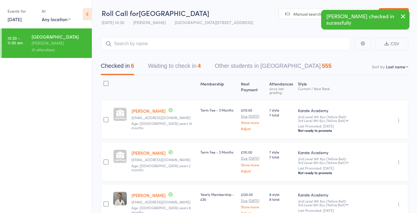
click at [281, 75] on button "Other students in Karate Academy 555" at bounding box center [273, 67] width 117 height 15
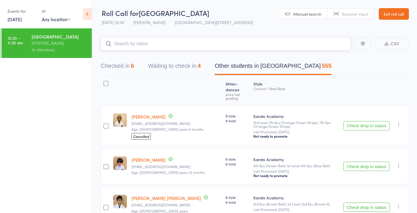
click at [159, 50] on input "search" at bounding box center [226, 43] width 250 height 13
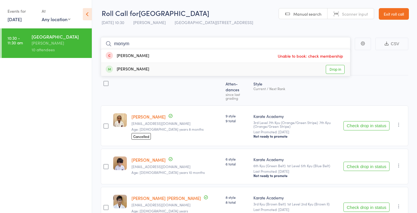
type input "monym"
click ul "10:30 - 11:30 am Claycots Primary Britwell Campus Muhammad Wasti 10 attendees"
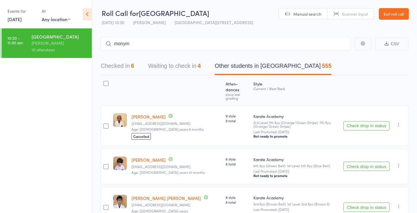
click link "Exit roll call"
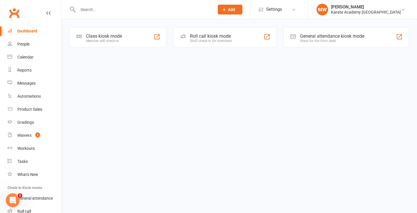
click at [145, 38] on div "Class kiosk mode Member self check-in" at bounding box center [118, 37] width 97 height 20
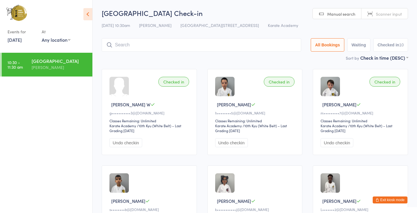
click at [392, 44] on button "Checked in 10" at bounding box center [390, 44] width 35 height 13
click at [356, 46] on button "Waiting" at bounding box center [358, 44] width 23 height 13
select select "0"
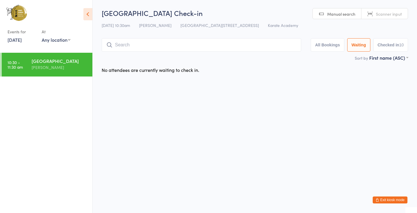
select select "4"
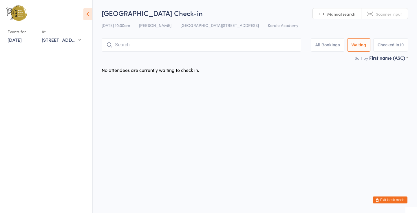
click at [330, 37] on div "[GEOGRAPHIC_DATA] Check-in [DATE] 10:30am [PERSON_NAME][GEOGRAPHIC_DATA] 1QX Ka…" at bounding box center [255, 31] width 306 height 46
click at [330, 43] on button "All Bookings" at bounding box center [328, 44] width 34 height 13
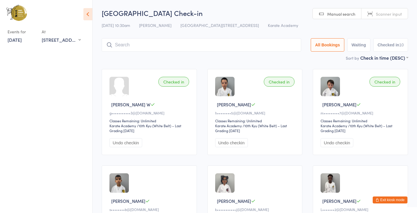
click at [22, 39] on link "[DATE]" at bounding box center [15, 39] width 14 height 6
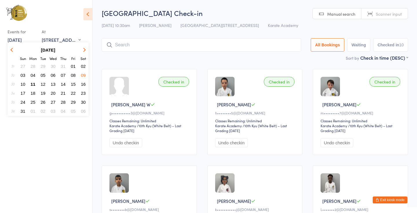
click at [75, 74] on span "08" at bounding box center [73, 75] width 5 height 5
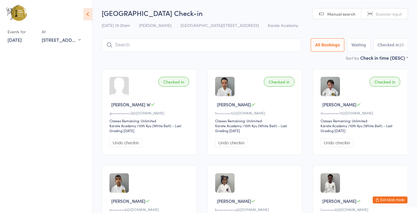
click at [354, 42] on button "Waiting" at bounding box center [358, 44] width 23 height 13
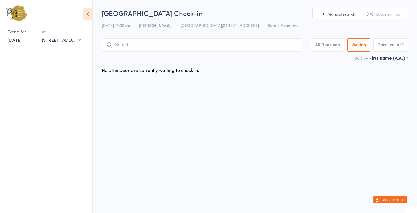
click at [330, 43] on button "All Bookings" at bounding box center [328, 44] width 34 height 13
select select "5"
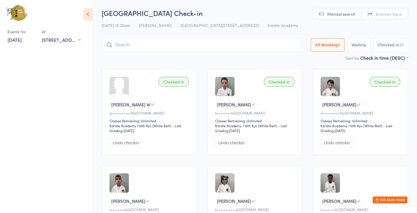
click at [37, 39] on div "Events for [DATE] D Aug, YYYY [DATE] Sun Mon Tue Wed Thu Fri Sat 31 27 28 29 30…" at bounding box center [44, 35] width 73 height 17
click at [167, 44] on input "search" at bounding box center [202, 44] width 200 height 13
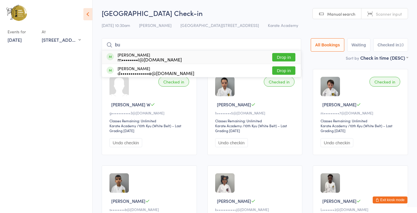
type input "buk"
